Goal: Information Seeking & Learning: Learn about a topic

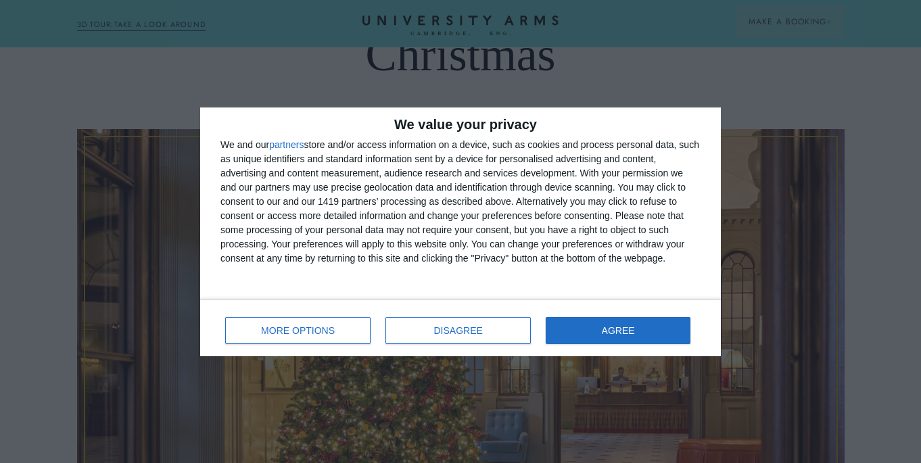
scroll to position [277, 0]
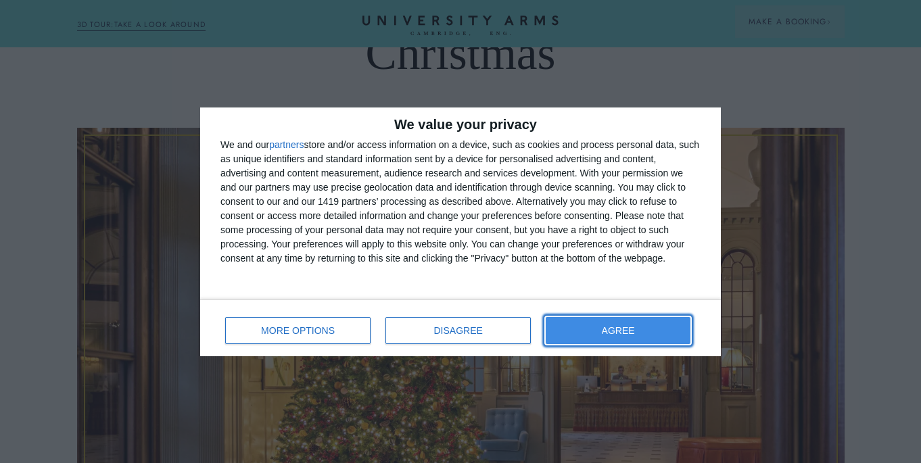
click at [552, 342] on button "AGREE" at bounding box center [618, 330] width 145 height 27
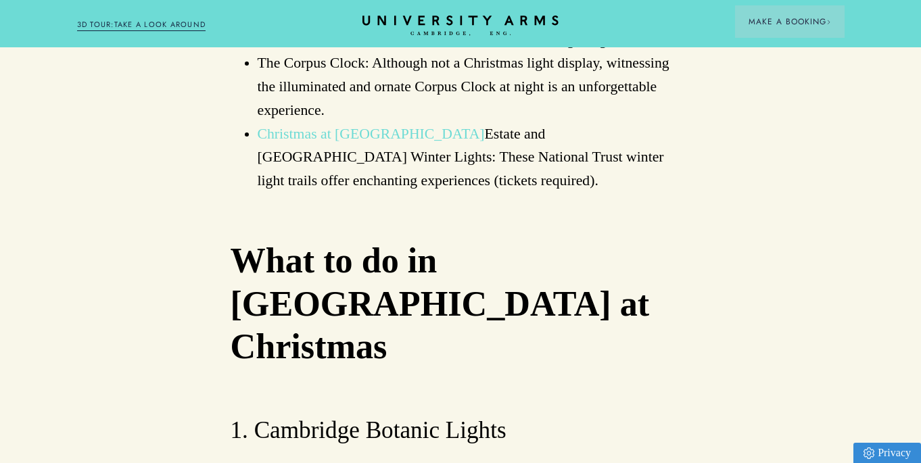
scroll to position [3965, 0]
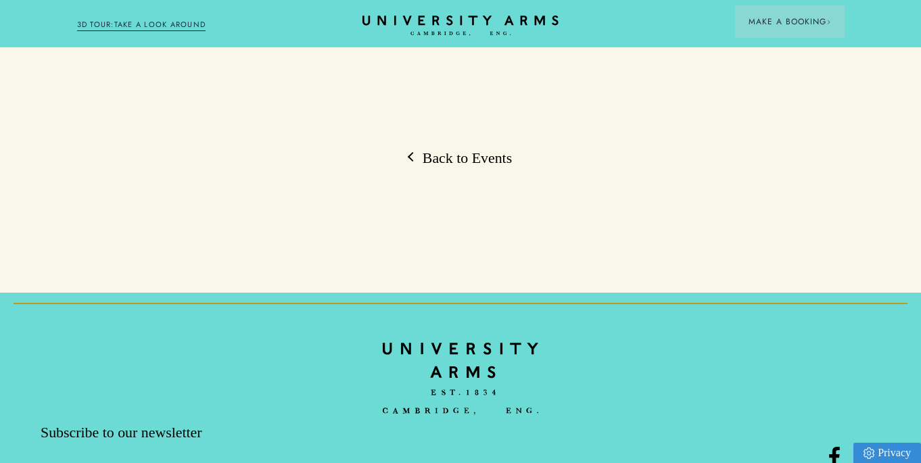
scroll to position [1482, 0]
click at [475, 170] on link "Back to Events" at bounding box center [460, 159] width 103 height 20
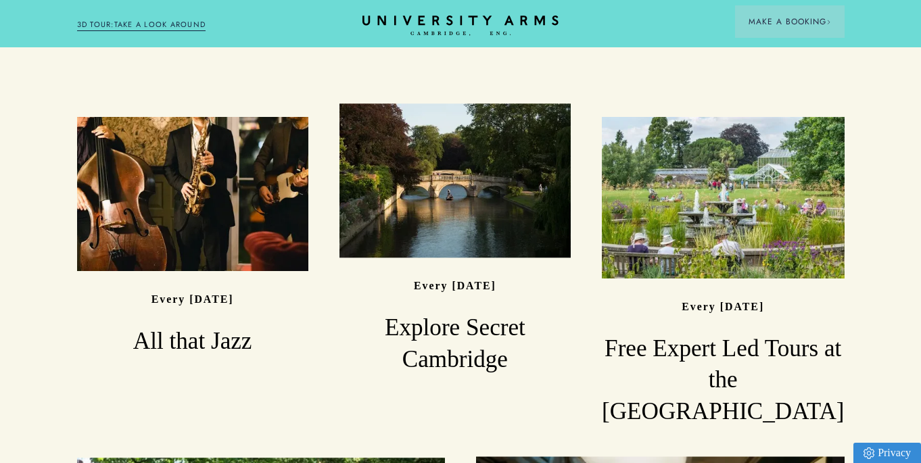
scroll to position [1044, 0]
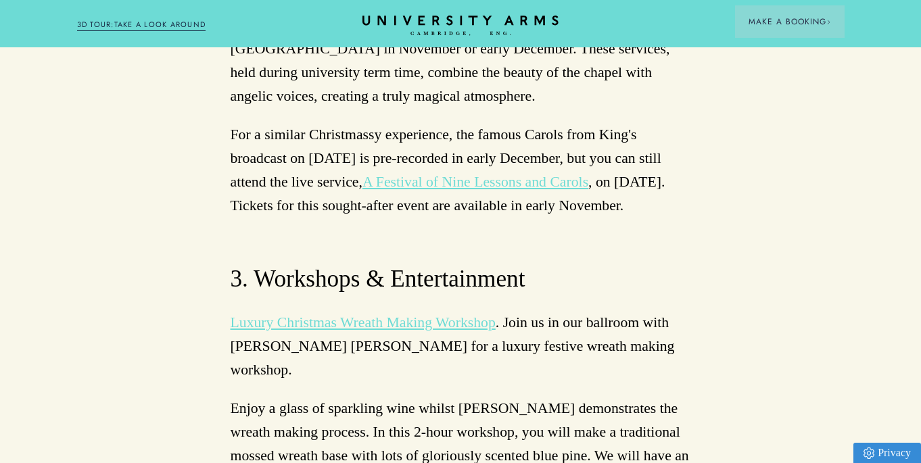
scroll to position [4694, 0]
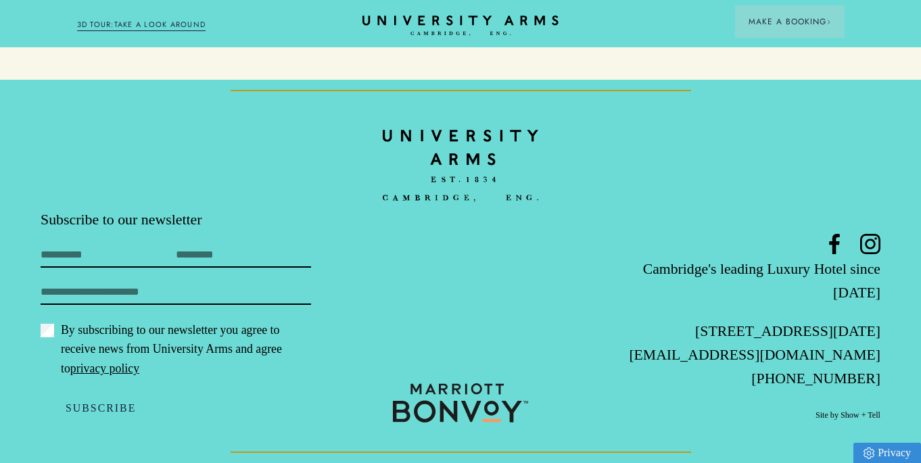
scroll to position [1897, 0]
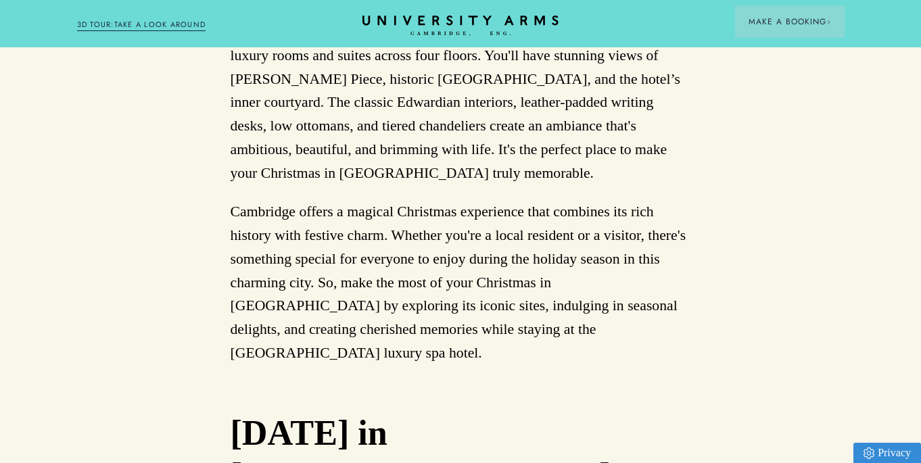
scroll to position [8673, 0]
